Goal: Information Seeking & Learning: Learn about a topic

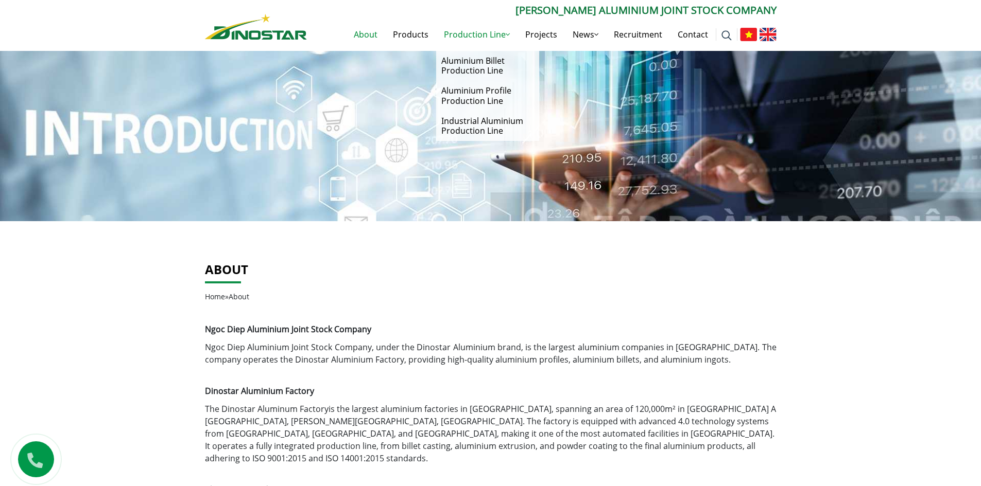
click at [499, 34] on link "Production Line" at bounding box center [476, 34] width 81 height 33
click at [482, 96] on link "Aluminium Profile Production Line" at bounding box center [487, 96] width 103 height 30
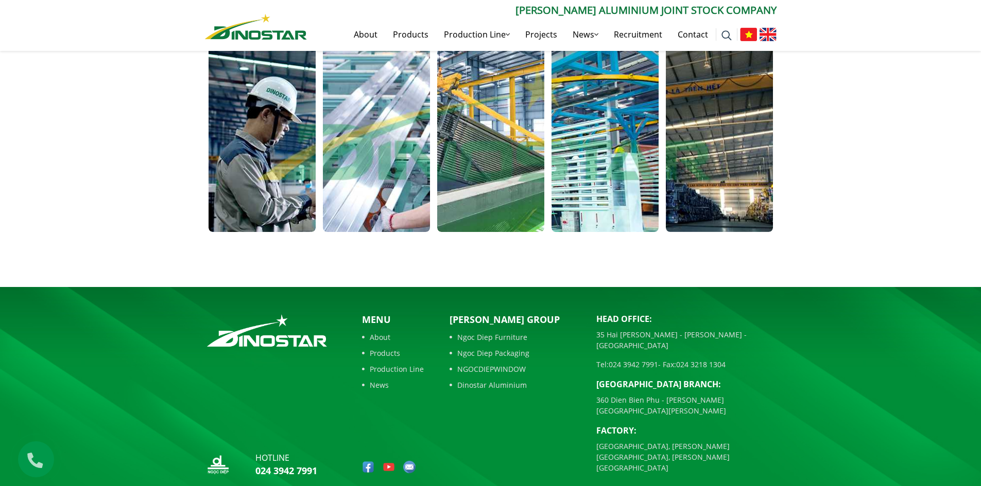
scroll to position [391, 0]
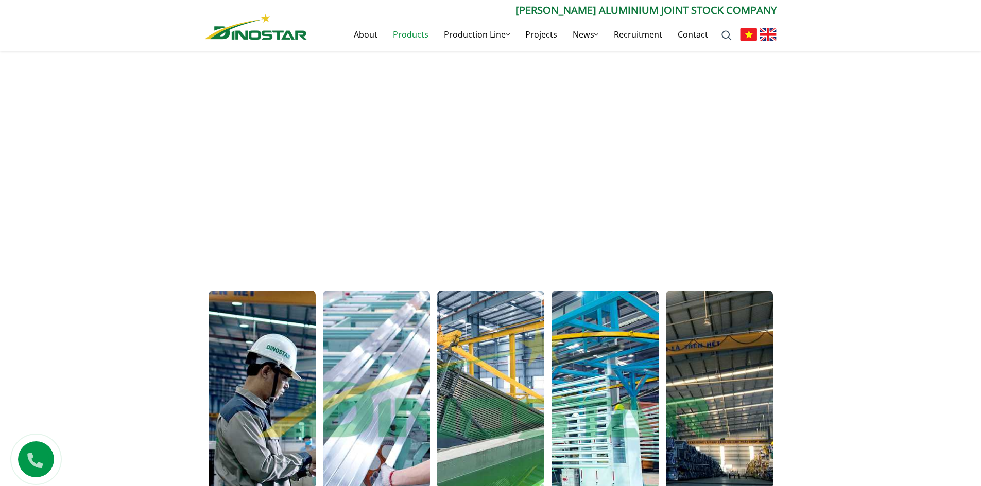
click at [409, 33] on link "Products" at bounding box center [410, 34] width 51 height 33
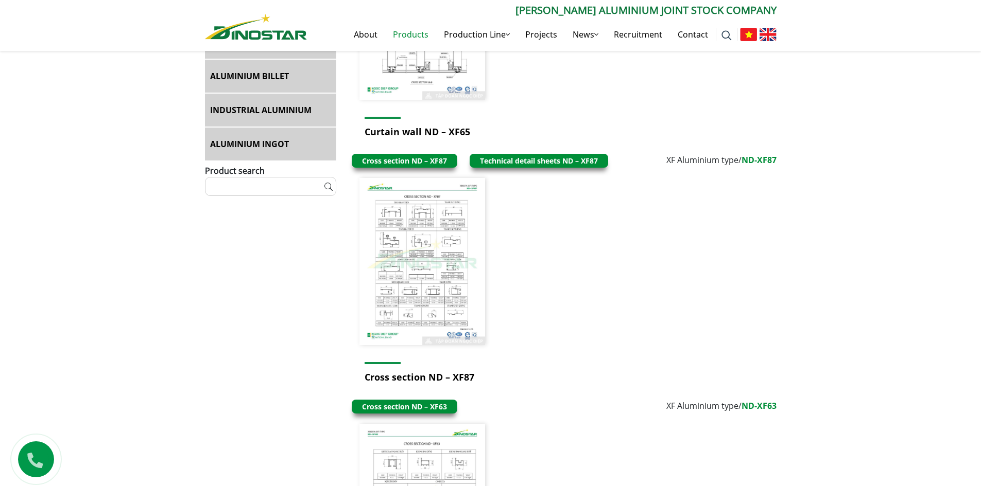
scroll to position [1235, 0]
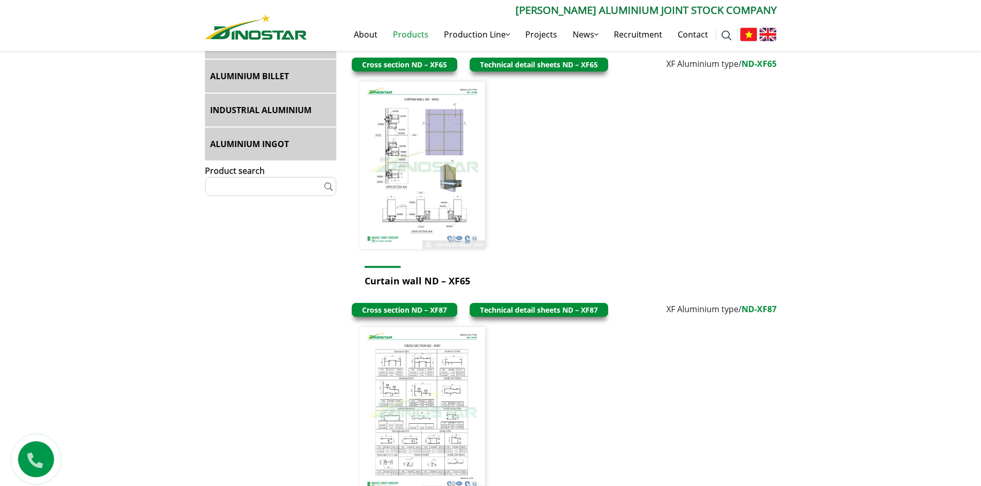
click at [429, 192] on img at bounding box center [422, 165] width 126 height 167
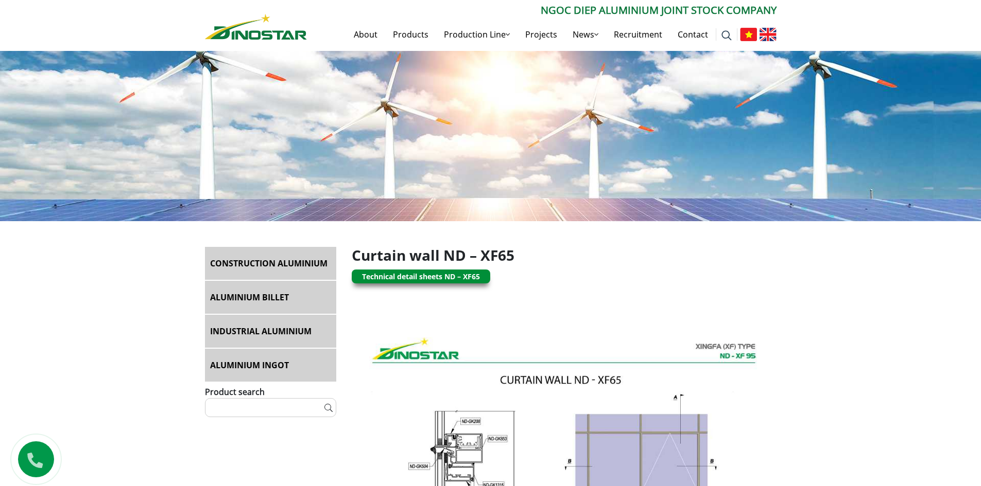
click at [424, 274] on link "Technical detail sheets ND – XF65" at bounding box center [421, 277] width 118 height 10
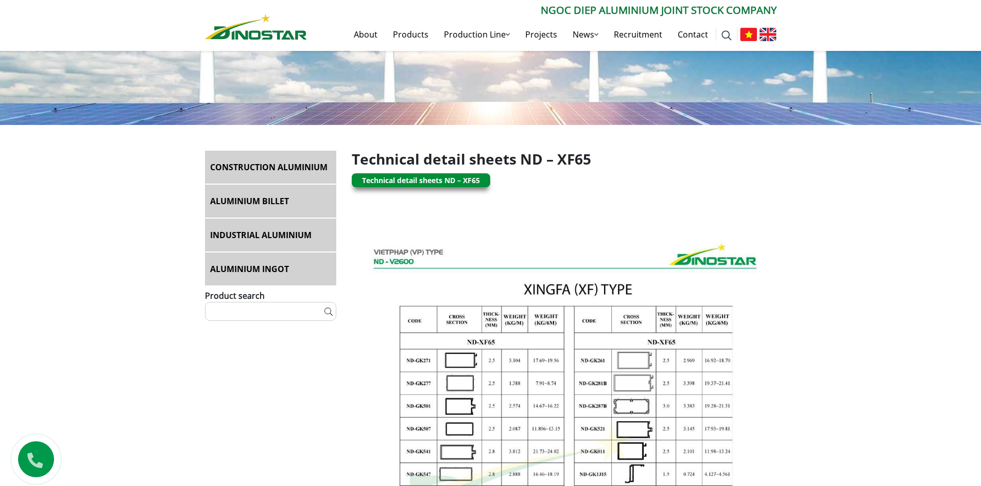
scroll to position [51, 0]
